Goal: Task Accomplishment & Management: Use online tool/utility

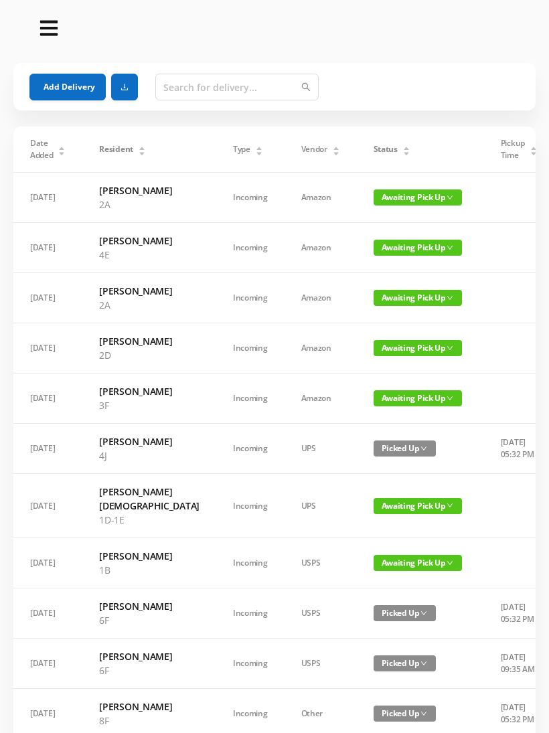
click at [72, 88] on button "Add Delivery" at bounding box center [67, 87] width 76 height 27
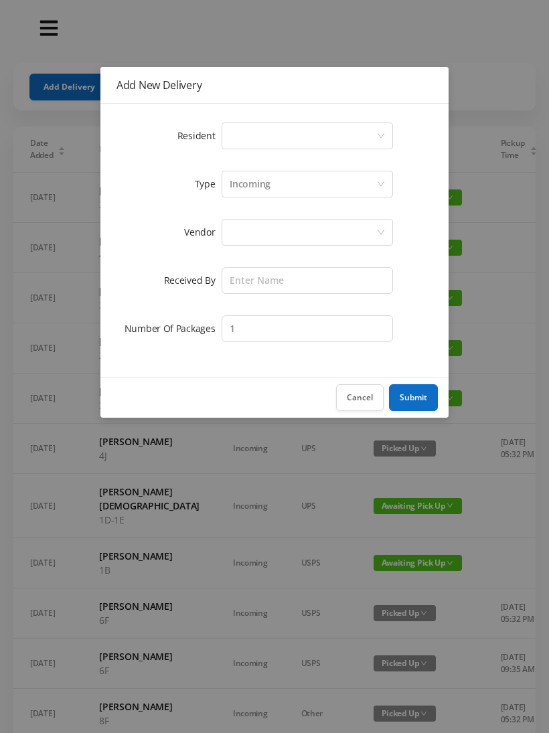
click at [263, 138] on div "Select a person" at bounding box center [303, 135] width 147 height 25
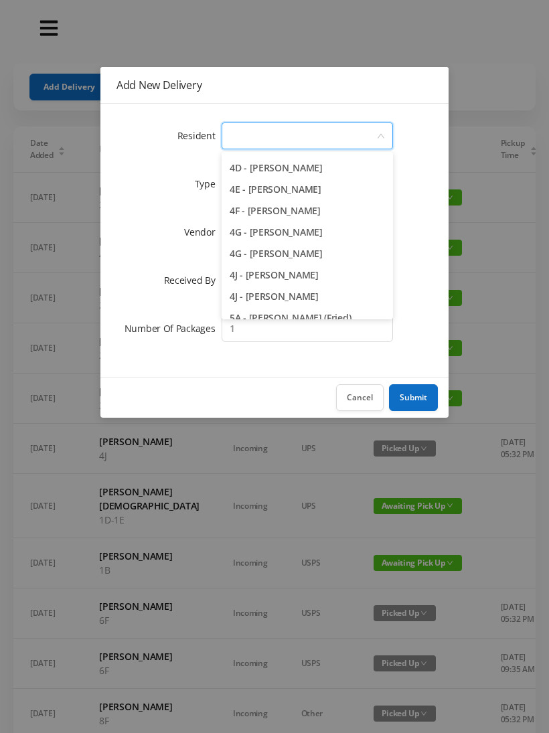
scroll to position [901, 0]
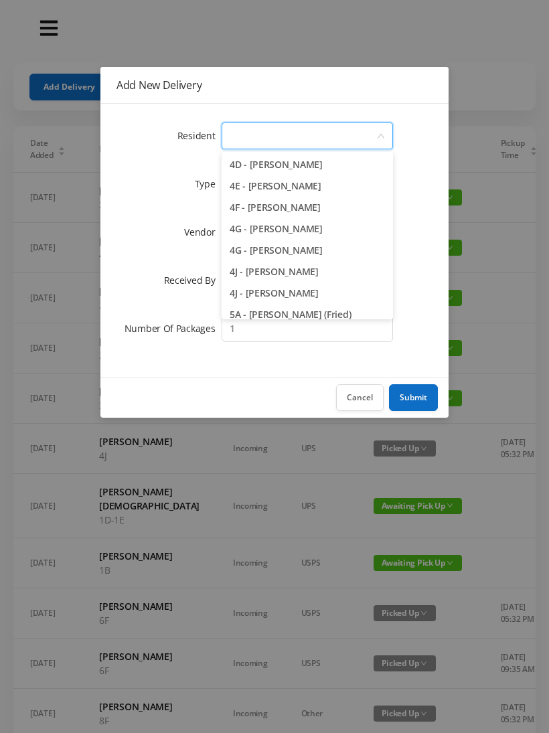
click at [330, 295] on li "4J - [PERSON_NAME]" at bounding box center [307, 293] width 171 height 21
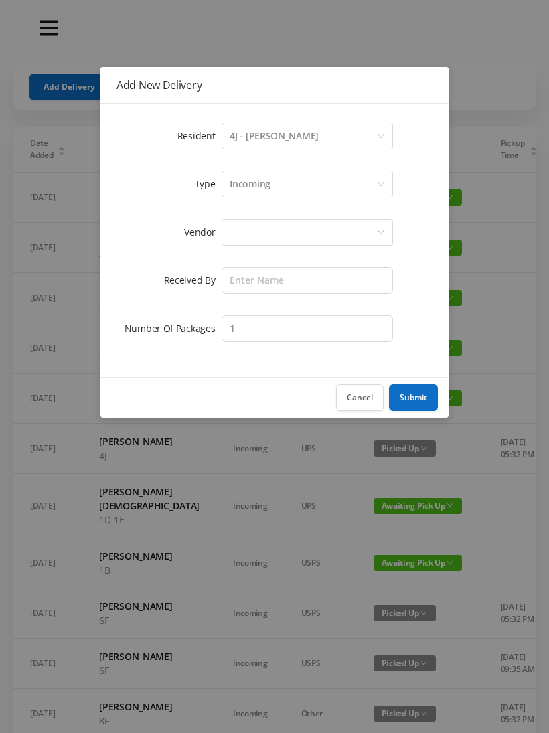
click at [279, 189] on div "Incoming" at bounding box center [303, 183] width 147 height 25
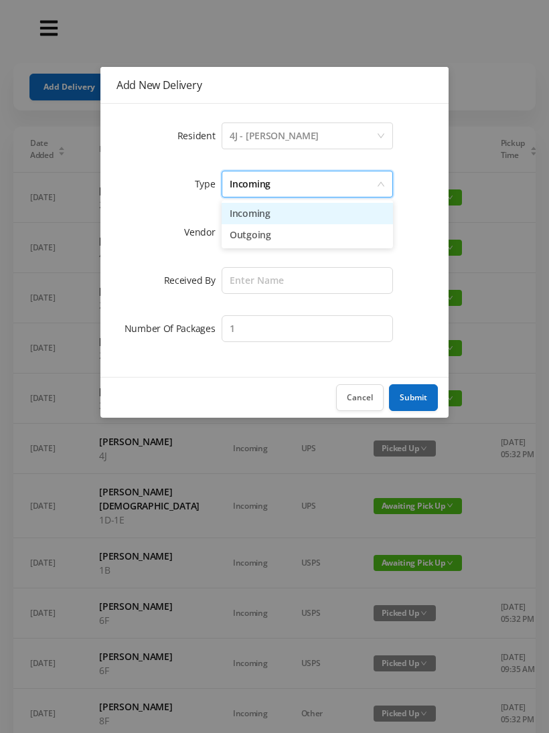
click at [273, 217] on li "Incoming" at bounding box center [307, 213] width 171 height 21
click at [269, 240] on div at bounding box center [303, 232] width 147 height 25
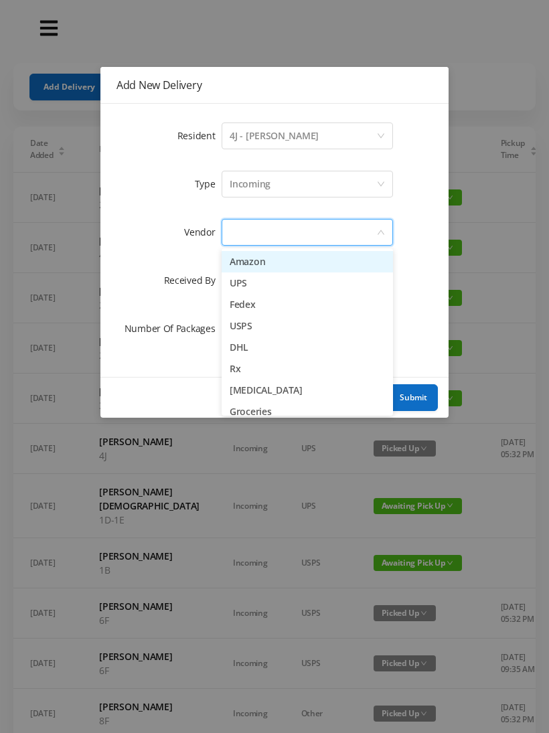
click at [267, 269] on li "Amazon" at bounding box center [307, 261] width 171 height 21
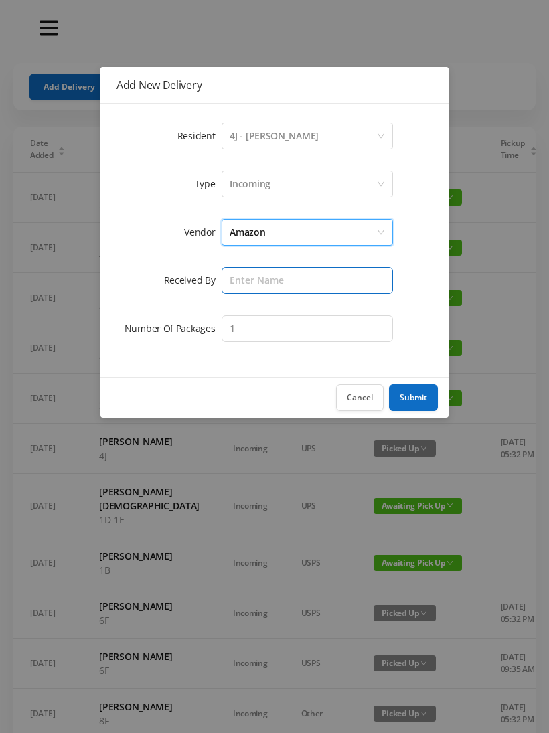
click at [262, 287] on input "text" at bounding box center [307, 280] width 171 height 27
type input "Melece"
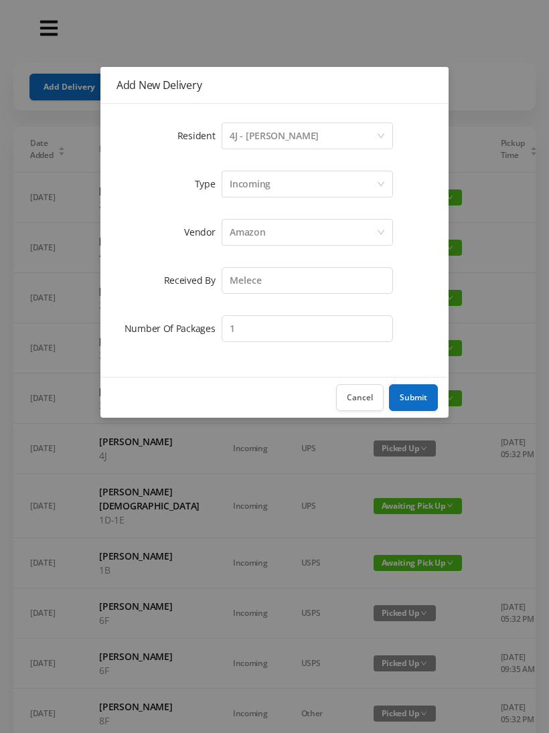
click at [410, 394] on button "Submit" at bounding box center [413, 397] width 49 height 27
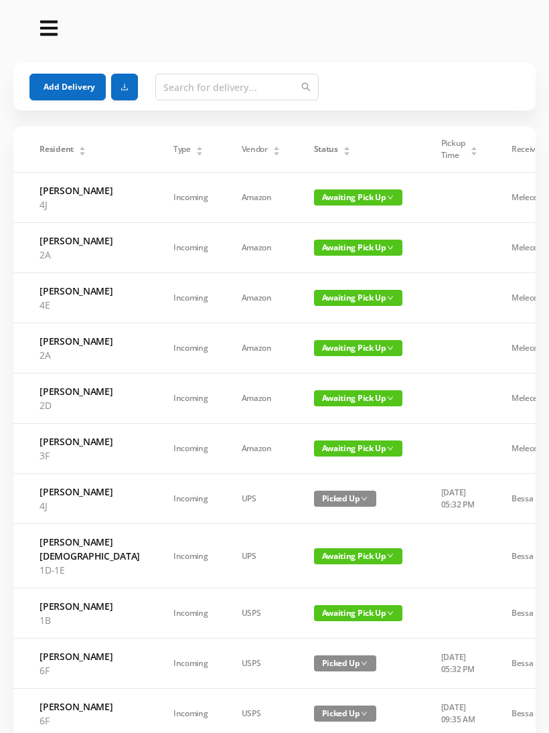
scroll to position [0, 47]
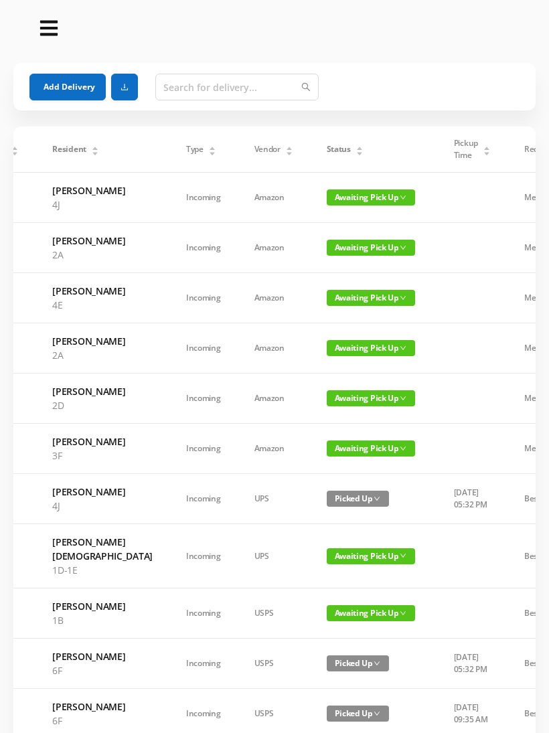
click at [343, 356] on span "Awaiting Pick Up" at bounding box center [371, 348] width 88 height 16
click at [333, 448] on link "Picked Up" at bounding box center [335, 444] width 87 height 21
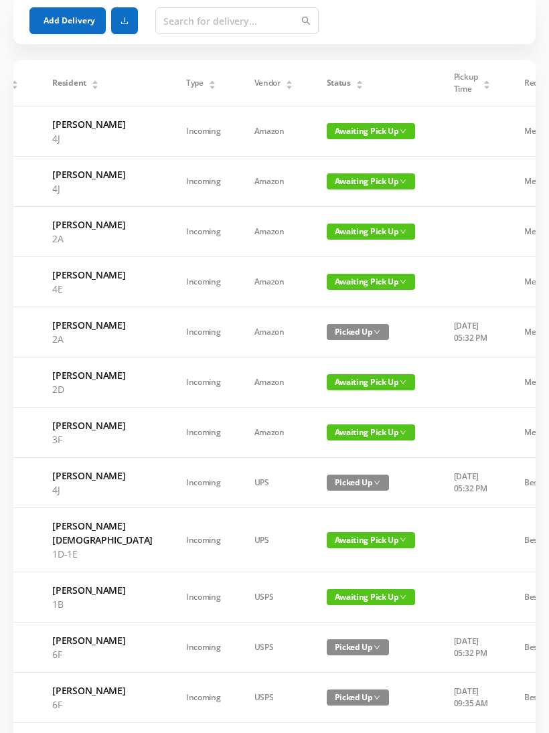
scroll to position [66, 0]
click at [335, 441] on span "Awaiting Pick Up" at bounding box center [371, 433] width 88 height 16
click at [332, 561] on link "Picked Up" at bounding box center [335, 564] width 87 height 21
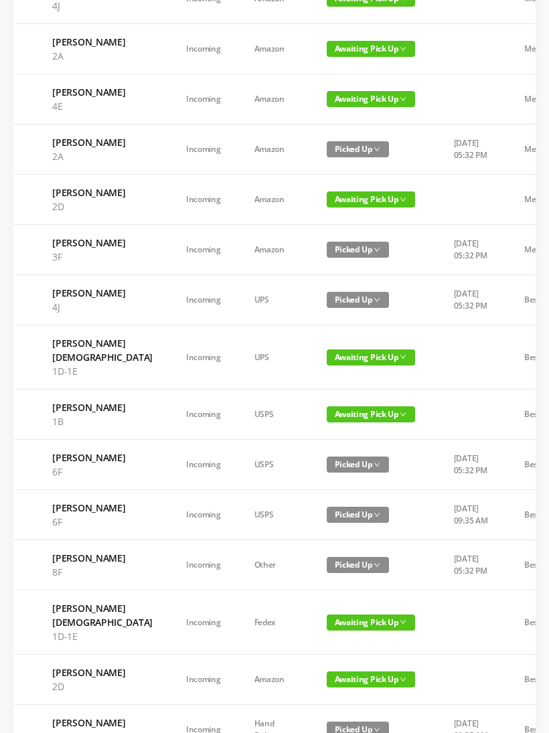
scroll to position [249, 0]
click at [339, 422] on span "Awaiting Pick Up" at bounding box center [371, 414] width 88 height 16
click at [332, 541] on link "Picked Up" at bounding box center [335, 546] width 87 height 21
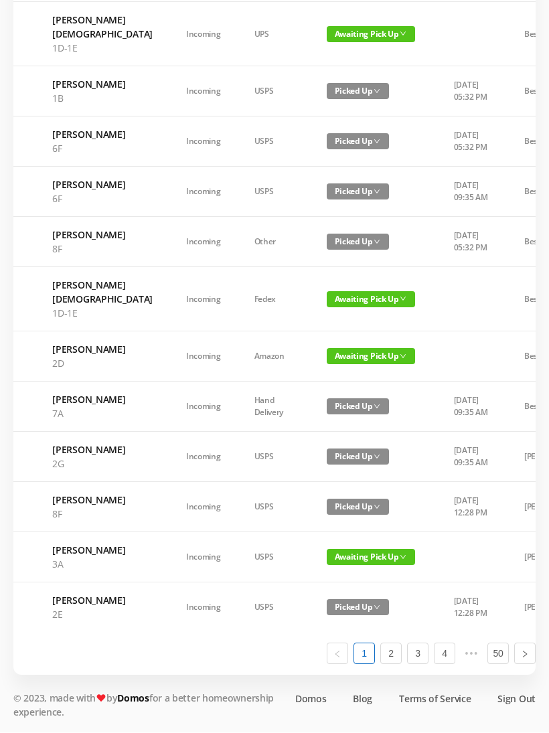
scroll to position [674, 0]
click at [392, 664] on link "2" at bounding box center [391, 654] width 20 height 20
